Goal: Find specific page/section: Find specific page/section

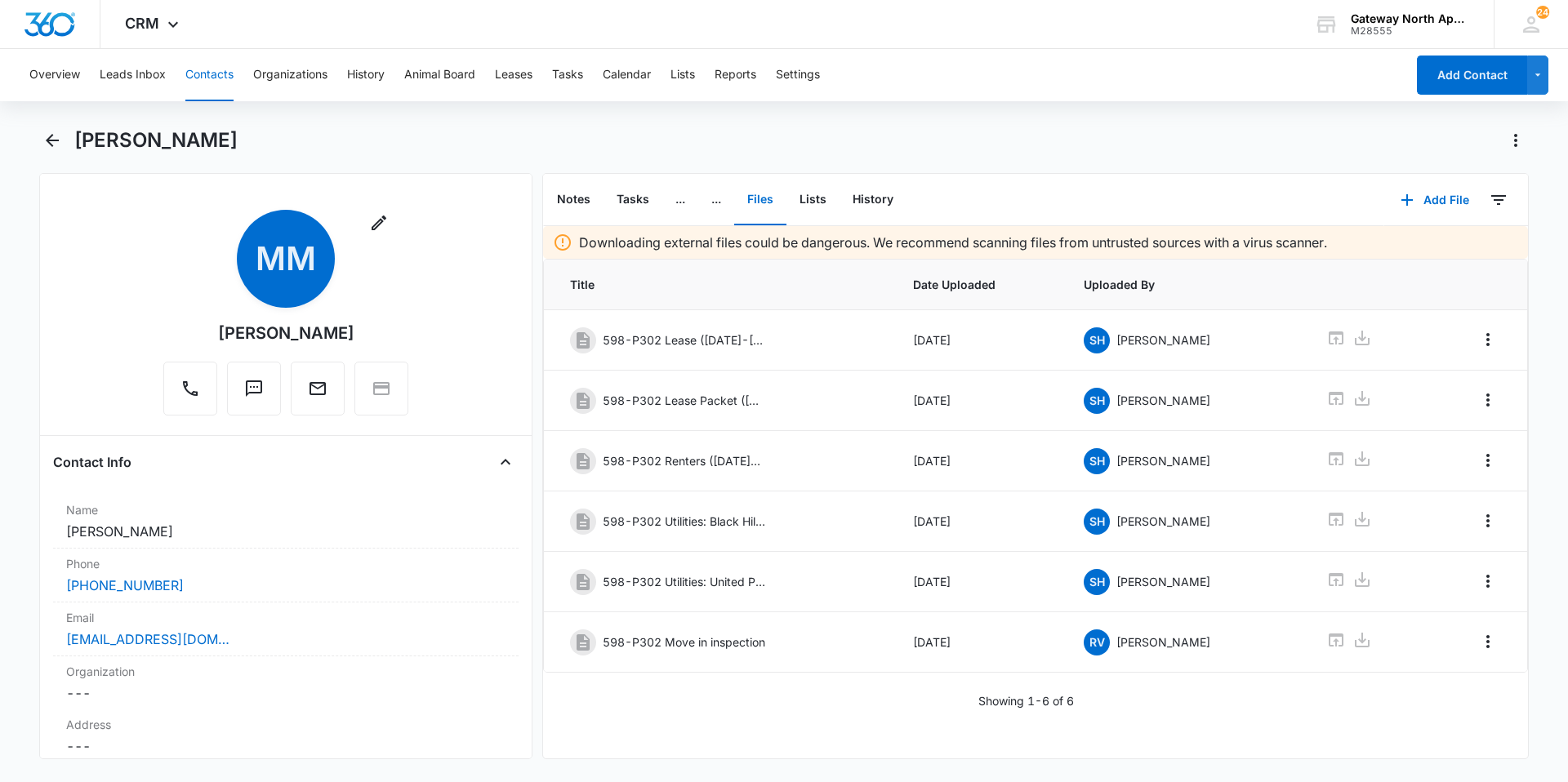
click at [208, 82] on button "Contacts" at bounding box center [210, 75] width 48 height 52
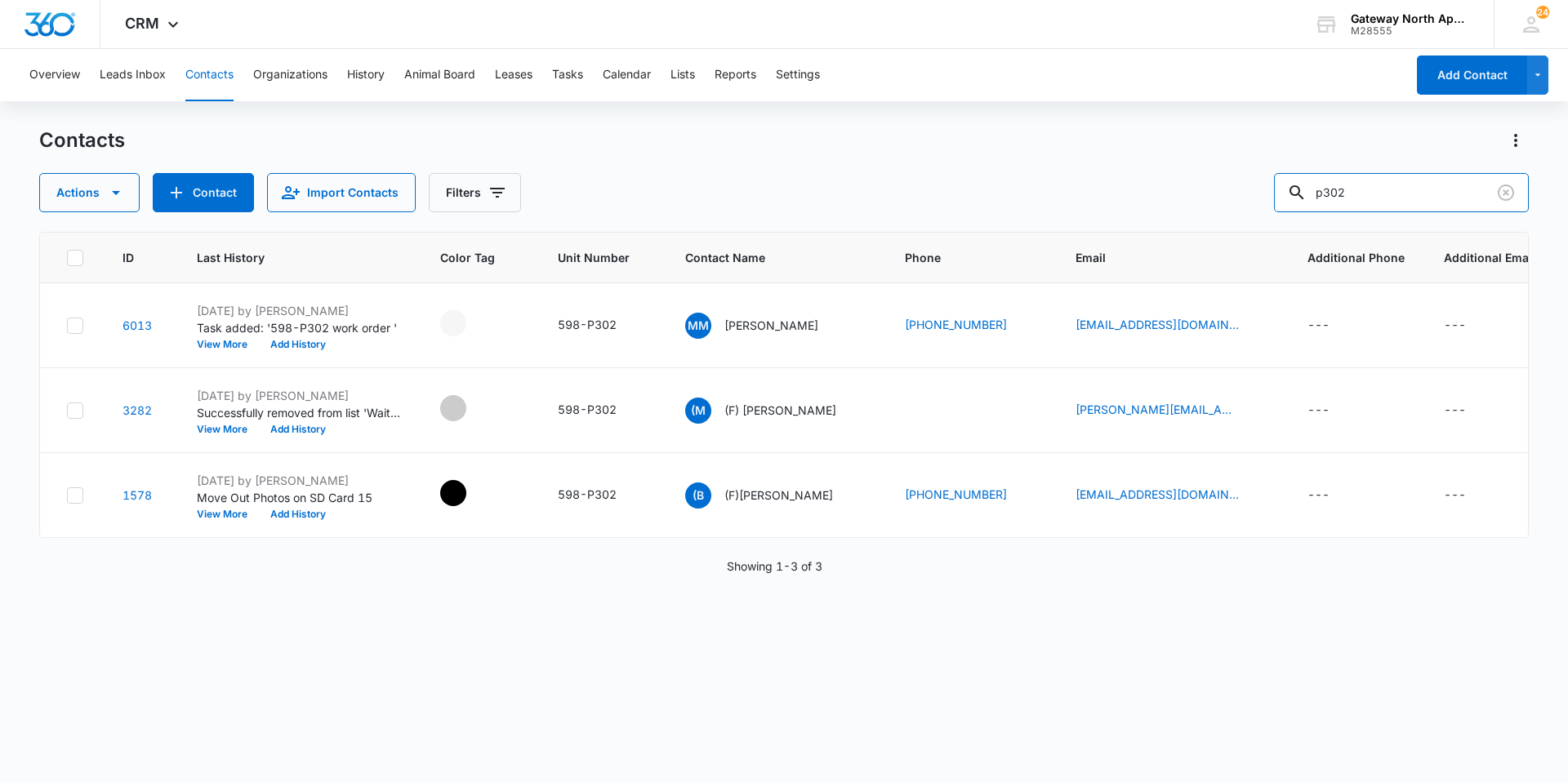
drag, startPoint x: 1378, startPoint y: 179, endPoint x: 1217, endPoint y: 181, distance: 161.0
click at [1217, 181] on div "Actions Contact Import Contacts Filters p302" at bounding box center [784, 192] width 1490 height 40
type input "[PERSON_NAME]"
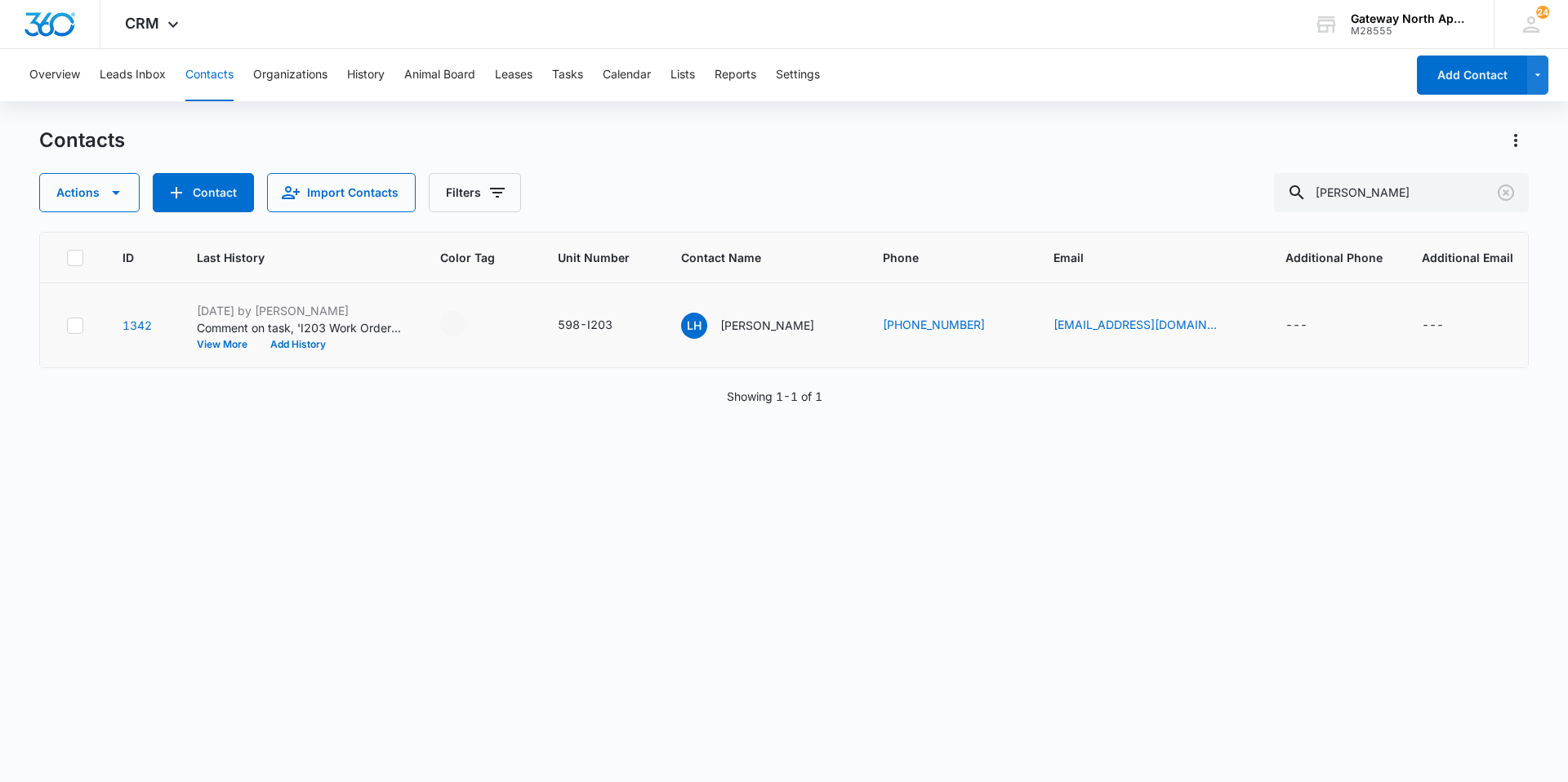
click at [746, 339] on td "LH [PERSON_NAME]" at bounding box center [762, 326] width 202 height 85
click at [745, 331] on p "[PERSON_NAME]" at bounding box center [767, 325] width 94 height 17
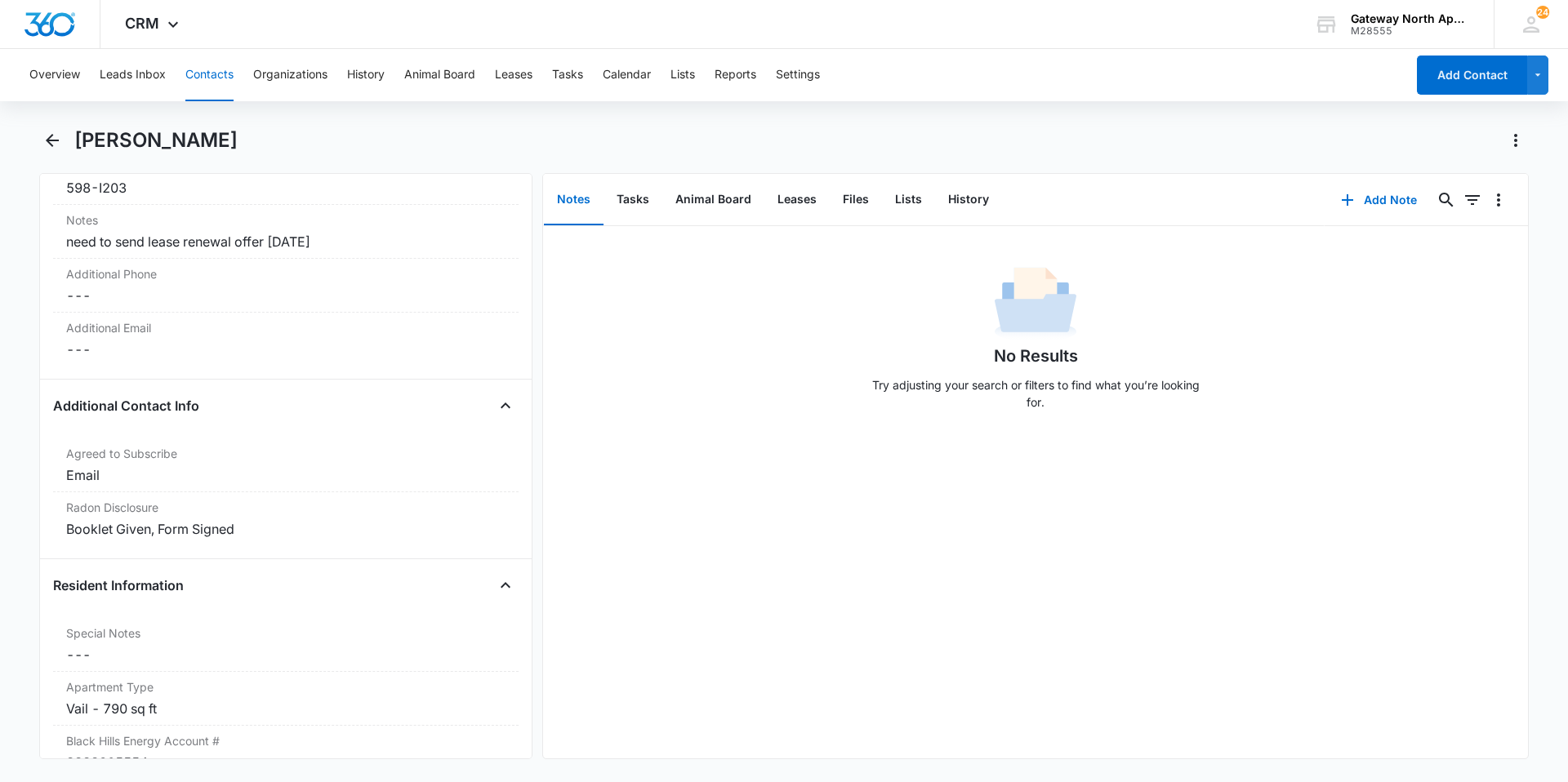
scroll to position [1306, 0]
click at [958, 185] on button "History" at bounding box center [967, 200] width 67 height 50
